Goal: Task Accomplishment & Management: Complete application form

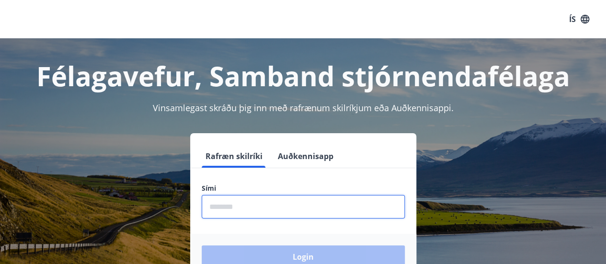
click at [286, 213] on input "phone" at bounding box center [303, 206] width 203 height 23
type input "********"
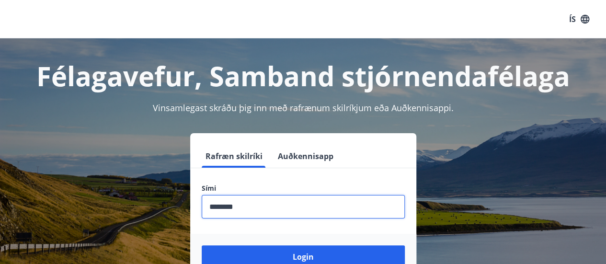
click at [202, 245] on button "Login" at bounding box center [303, 256] width 203 height 23
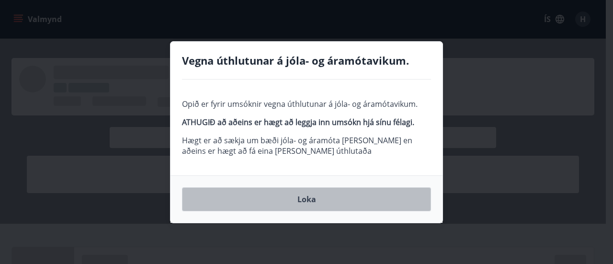
click at [303, 195] on button "Loka" at bounding box center [306, 199] width 249 height 24
